Goal: Task Accomplishment & Management: Manage account settings

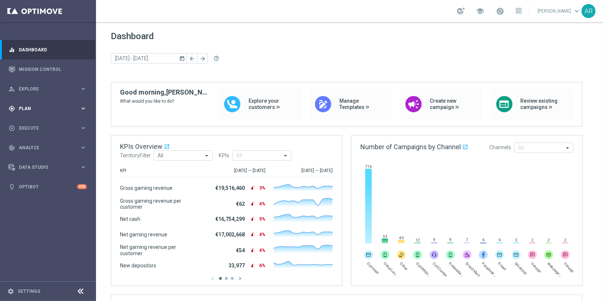
click at [51, 109] on span "Plan" at bounding box center [49, 108] width 61 height 4
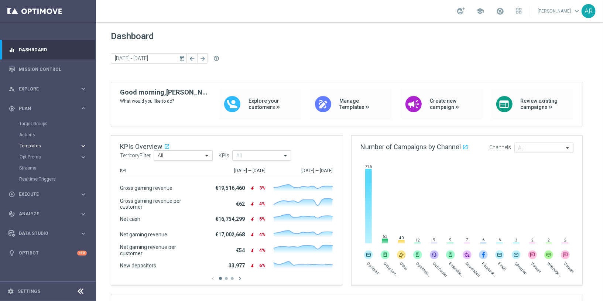
click at [38, 146] on span "Templates" at bounding box center [46, 146] width 53 height 4
click at [37, 158] on link "Optimail" at bounding box center [50, 157] width 54 height 6
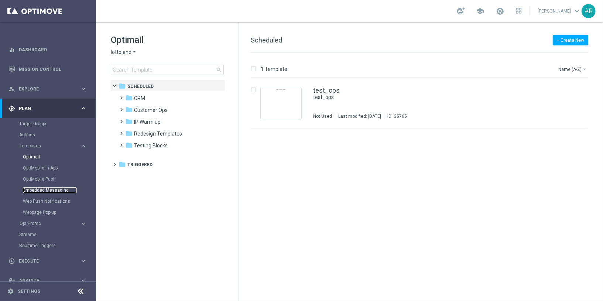
click at [47, 188] on link "Embedded Messaging" at bounding box center [50, 190] width 54 height 6
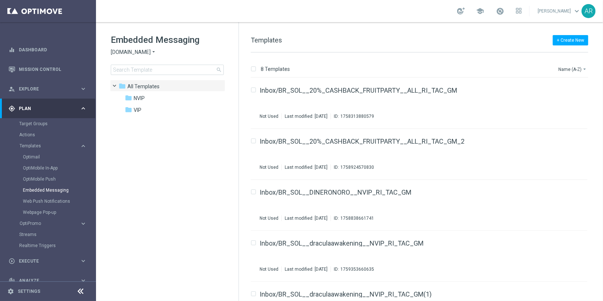
click at [148, 49] on span "Sorteonline.bet.br" at bounding box center [131, 52] width 40 height 7
click at [0, 0] on span "Lottoland.bet.br" at bounding box center [0, 0] width 0 height 0
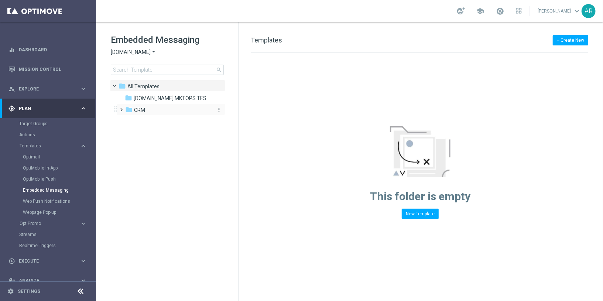
click at [145, 110] on div "folder CRM" at bounding box center [167, 110] width 85 height 8
click at [157, 136] on span "2. Non-VIP" at bounding box center [153, 133] width 24 height 7
click at [171, 146] on span "pt_BR (BET.BR)" at bounding box center [177, 145] width 59 height 7
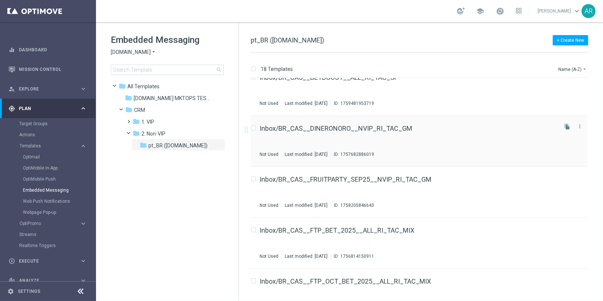
scroll to position [16, 0]
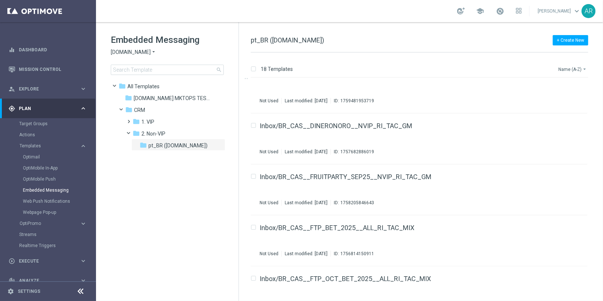
click at [576, 69] on button "Name (A-Z) arrow_drop_down" at bounding box center [573, 69] width 31 height 9
click at [574, 101] on span "Date Modified (Newest)" at bounding box center [559, 101] width 49 height 5
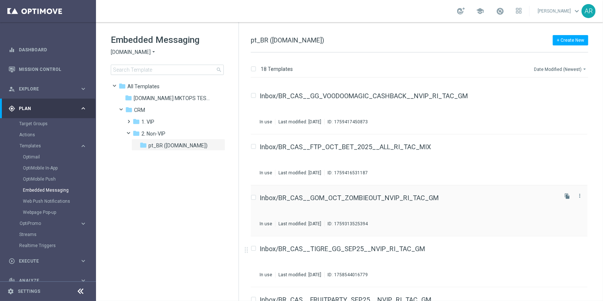
scroll to position [206, 0]
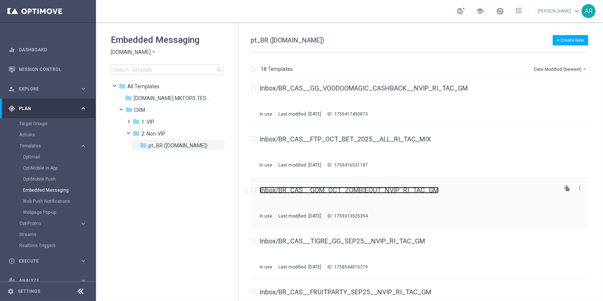
click at [351, 189] on link "Inbox/BR_CAS__GOM_OCT_ZOMBIEOUT_NVIP_RI_TAC_GM" at bounding box center [349, 190] width 179 height 7
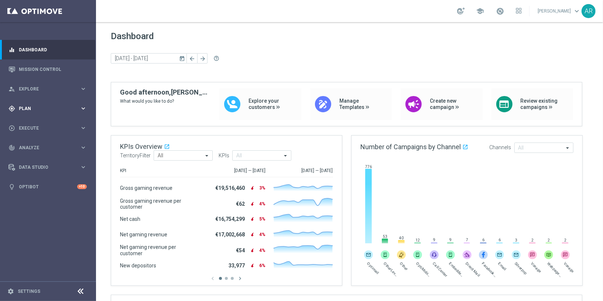
click at [39, 108] on span "Plan" at bounding box center [49, 108] width 61 height 4
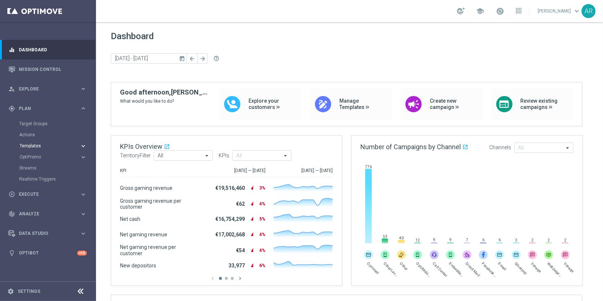
click at [35, 144] on span "Templates" at bounding box center [46, 146] width 53 height 4
click at [35, 154] on link "Optimail" at bounding box center [50, 157] width 54 height 6
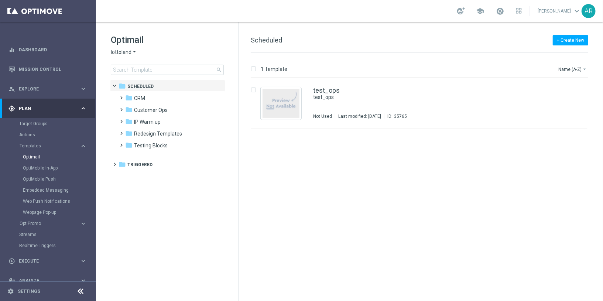
click at [128, 55] on span "lottoland" at bounding box center [121, 52] width 21 height 7
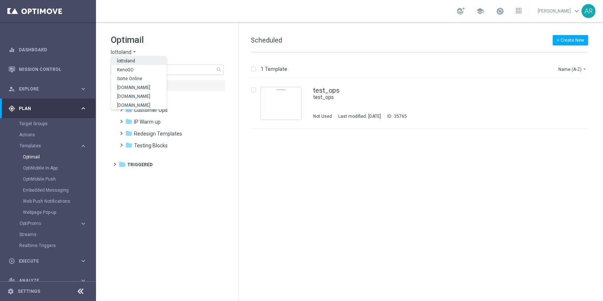
click at [128, 51] on span "lottoland" at bounding box center [121, 52] width 21 height 7
click at [0, 0] on span "Lottoland.bet.br" at bounding box center [0, 0] width 0 height 0
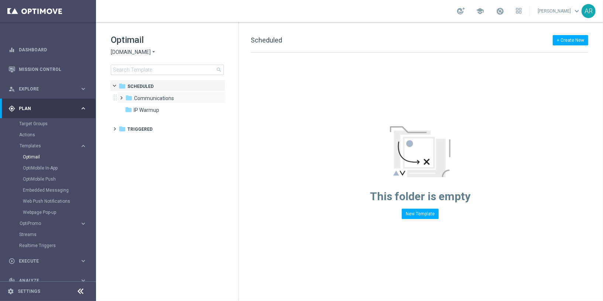
click at [121, 96] on span at bounding box center [120, 94] width 3 height 3
click at [129, 108] on span at bounding box center [127, 106] width 3 height 3
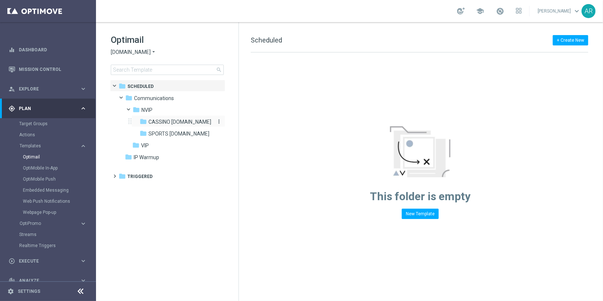
click at [161, 123] on span "CASSINO bet.br" at bounding box center [179, 122] width 63 height 7
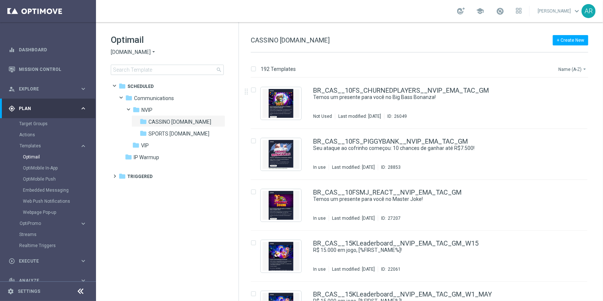
click at [578, 69] on button "Name (A-Z) arrow_drop_down" at bounding box center [573, 69] width 31 height 9
click at [569, 101] on span "Date Modified (Newest)" at bounding box center [559, 101] width 49 height 5
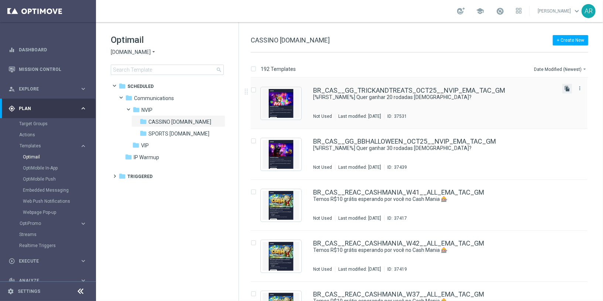
click at [566, 88] on icon "file_copy" at bounding box center [567, 89] width 6 height 6
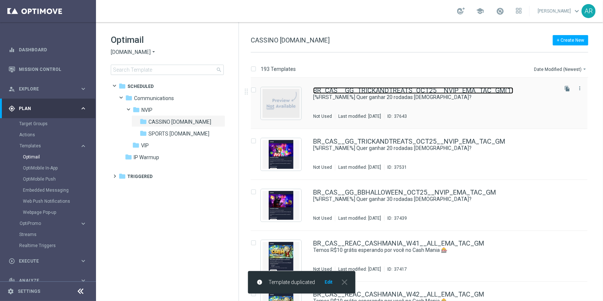
click at [372, 91] on link "BR_CAS__GG_TRICKANDTREATS_OCT25__NVIP_EMA_TAC_GM(1)" at bounding box center [413, 90] width 200 height 7
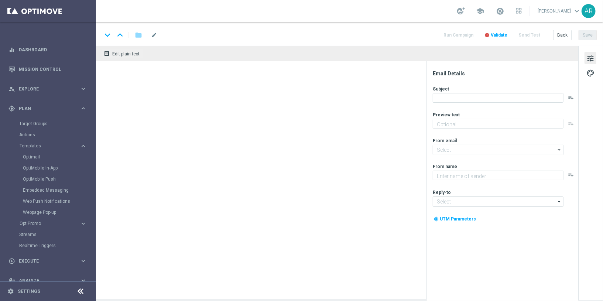
type input "BR_CAS__GG_TRICKANDTREATS_OCT25__NVIP_EMA_TAC_GM(1)"
type textarea "Jogue Tricks And Treats! Aposte apenas R$ 20 nos slots selecionados para garant…"
type input "mail@crm.lottoland.bet.br"
type textarea "Lottoland"
type input "contato@lottoland.bet.br"
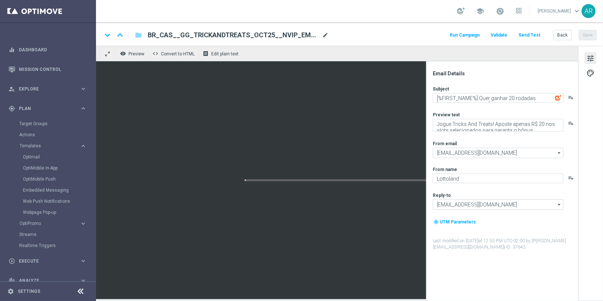
click at [324, 35] on span "mode_edit" at bounding box center [325, 35] width 7 height 7
click at [326, 35] on span "mode_edit" at bounding box center [325, 35] width 7 height 7
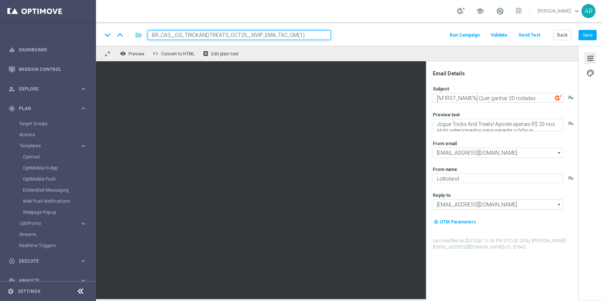
click at [322, 35] on input "BR_CAS__GG_TRICKANDTREATS_OCT25__NVIP_EMA_TAC_GM(1)" at bounding box center [239, 35] width 183 height 10
click at [227, 33] on input "BR_CAS__GG_TRICKANDTREATS_OCT25__NVIP_EMA_TAC_GM(1)" at bounding box center [239, 35] width 183 height 10
click at [319, 34] on input "BR_CAS__GG_DRACULAAWAKENING_OCT25__NVIP_EMA_TAC_GM(1)" at bounding box center [239, 35] width 183 height 10
type input "BR_CAS__GG_DRACULAAWAKENING_OCT25__NVIP_EMA_TAC_GM"
click at [274, 32] on input "BR_CAS__GG_DRACULAAWAKENING_OCT25__NVIP_EMA_TAC_GM" at bounding box center [239, 35] width 183 height 10
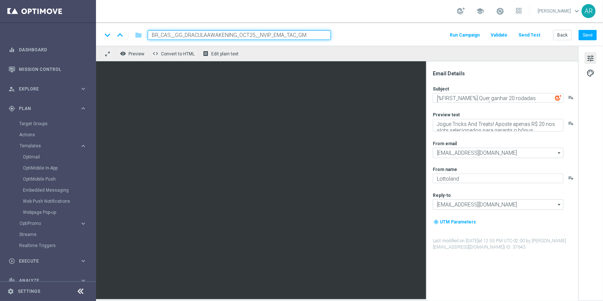
click at [274, 32] on input "BR_CAS__GG_DRACULAAWAKENING_OCT25__NVIP_EMA_TAC_GM" at bounding box center [239, 35] width 183 height 10
click at [360, 28] on div "keyboard_arrow_down keyboard_arrow_up folder BR_CAS__GG_DRACULAAWAKENING_OCT25_…" at bounding box center [349, 34] width 507 height 24
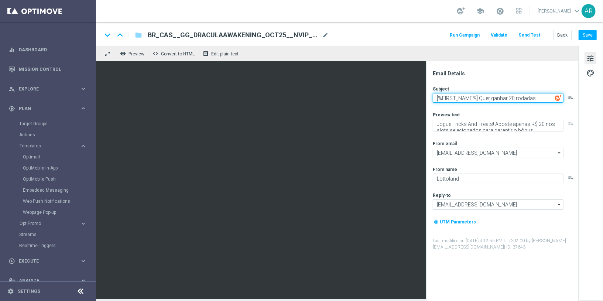
drag, startPoint x: 478, startPoint y: 98, endPoint x: 603, endPoint y: 112, distance: 126.0
click at [603, 112] on div "Email Details Subject [%FIRST_NAME%] Quer ganhar 20 rodadas GRÁTIS? playlist_ad…" at bounding box center [590, 172] width 25 height 253
paste textarea "1"
type textarea "[%FIRST_NAME%] Quer ganhar 10 rodadas GRÁTIS?"
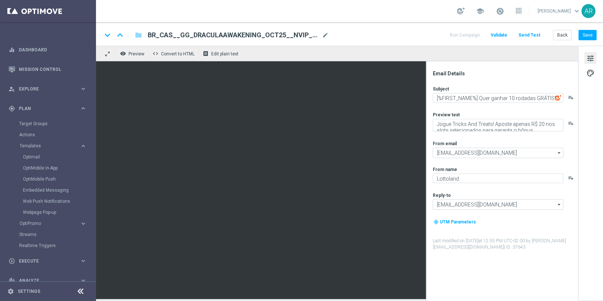
click at [511, 109] on div "Subject [%FIRST_NAME%] Quer ganhar 10 rodadas GRÁTIS? playlist_add Preview text…" at bounding box center [505, 168] width 145 height 165
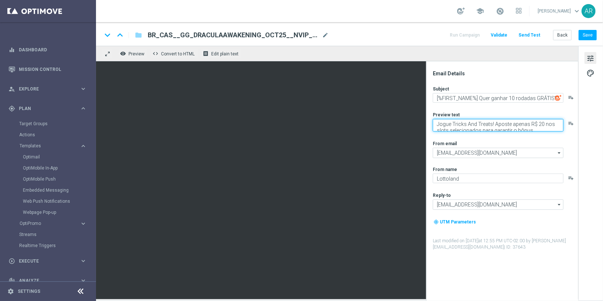
click at [489, 126] on textarea "Jogue Tricks And Treats! Aposte apenas R$ 20 nos slots selecionados para garant…" at bounding box center [498, 125] width 131 height 13
paste textarea "Dracula Awakening! Aposte apenas R$ 1"
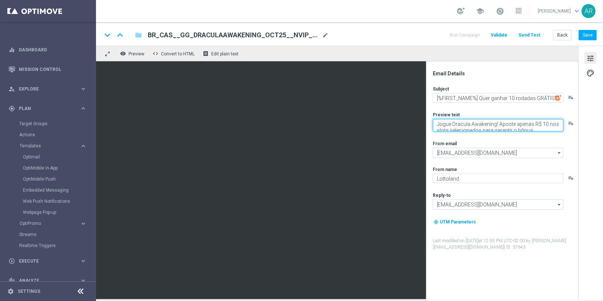
scroll to position [2, 0]
type textarea "Jogue Dracula Awakening! Aposte apenas R$ 10 nos slots selecionados para garant…"
click at [499, 141] on div "From email" at bounding box center [505, 143] width 145 height 6
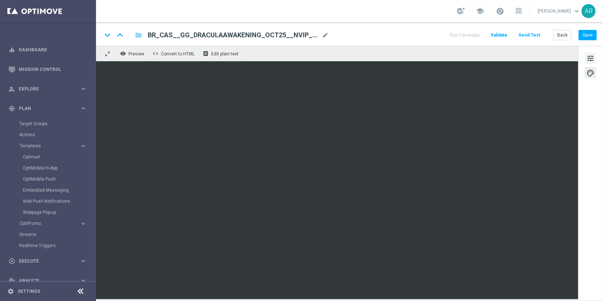
click at [589, 56] on span "tune" at bounding box center [591, 59] width 8 height 10
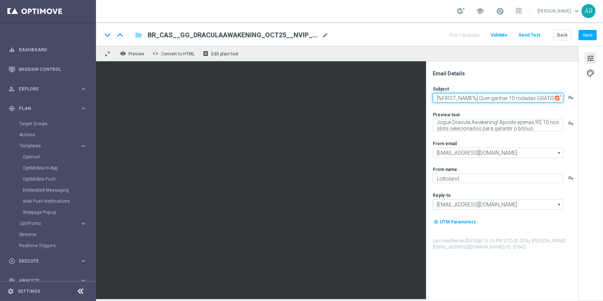
click at [477, 97] on textarea "[%FIRST_NAME%] Quer ganhar 10 rodadas GRÁTIS?" at bounding box center [498, 98] width 131 height 10
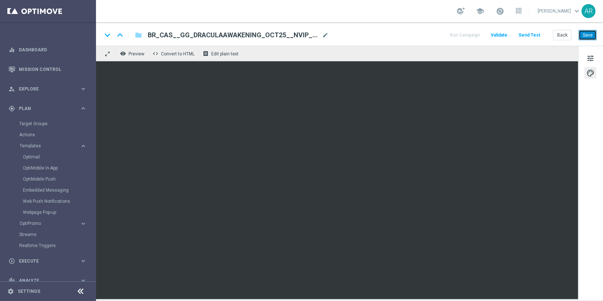
click at [591, 32] on button "Save" at bounding box center [588, 35] width 18 height 10
click at [47, 190] on link "Embedded Messaging" at bounding box center [50, 190] width 54 height 6
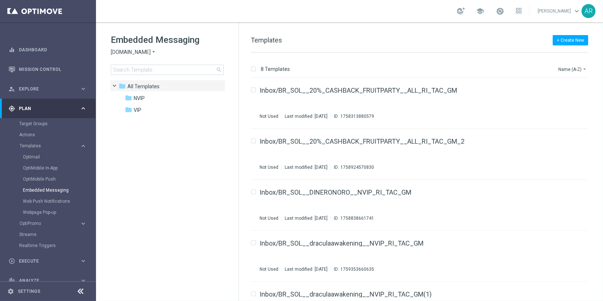
click at [137, 52] on span "Sorteonline.bet.br" at bounding box center [131, 52] width 40 height 7
click at [0, 0] on span "Lottoland.bet.br" at bounding box center [0, 0] width 0 height 0
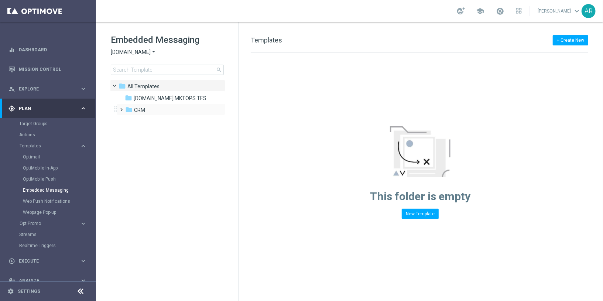
click at [122, 108] on span at bounding box center [120, 106] width 3 height 3
click at [129, 131] on span at bounding box center [127, 130] width 3 height 3
click at [162, 144] on span "pt_BR (BET.BR)" at bounding box center [177, 145] width 59 height 7
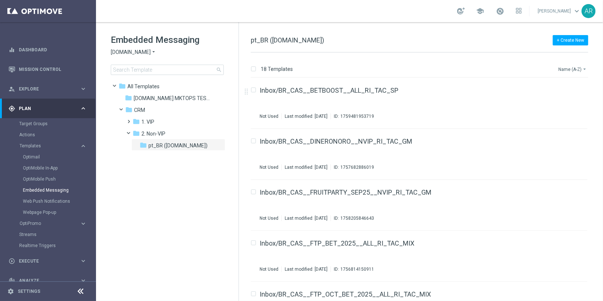
click at [572, 68] on button "Name (A-Z) arrow_drop_down" at bounding box center [573, 69] width 31 height 9
click at [574, 103] on span "Date Modified (Newest)" at bounding box center [559, 101] width 49 height 5
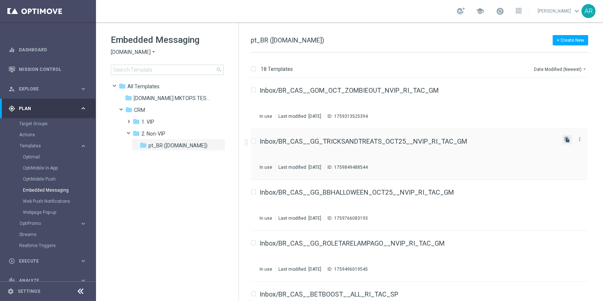
click at [565, 139] on icon "file_copy" at bounding box center [567, 140] width 6 height 6
click at [564, 139] on icon "file_copy" at bounding box center [567, 140] width 6 height 6
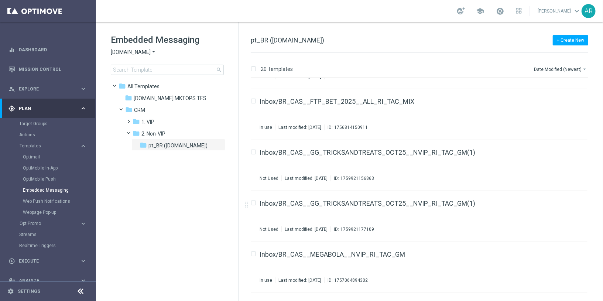
scroll to position [601, 0]
click at [581, 147] on icon "more_vert" at bounding box center [580, 150] width 6 height 6
click at [551, 168] on div "Delete" at bounding box center [549, 167] width 45 height 5
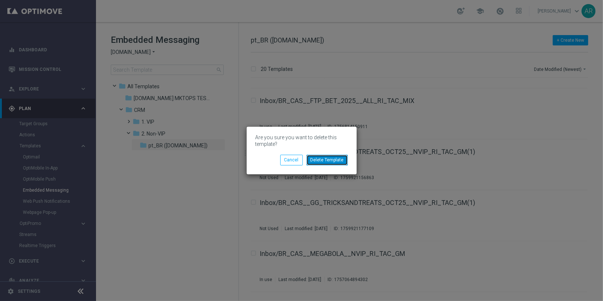
click at [333, 157] on button "Delete Template" at bounding box center [327, 160] width 41 height 10
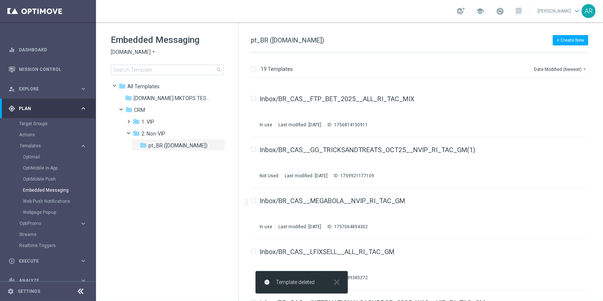
scroll to position [602, 0]
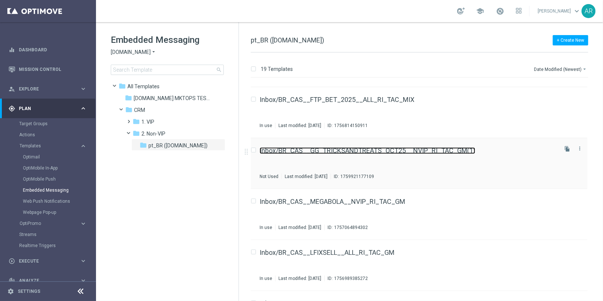
click at [353, 148] on link "Inbox/BR_CAS__GG_TRICKSANDTREATS_OCT25__NVIP_RI_TAC_GM(1)" at bounding box center [368, 150] width 216 height 7
